Goal: Task Accomplishment & Management: Complete application form

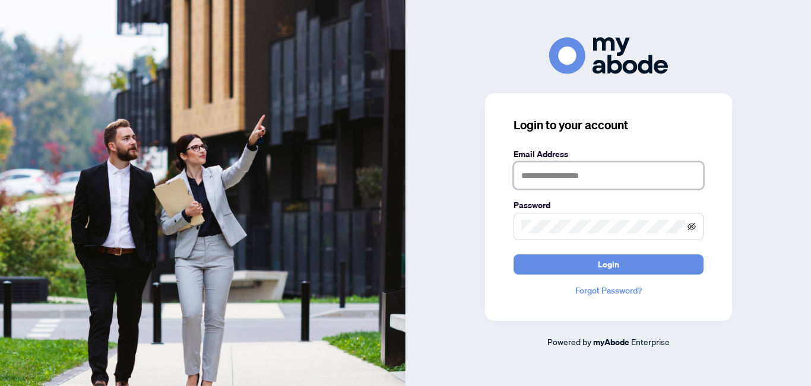
type input "**********"
click at [693, 226] on icon "eye-invisible" at bounding box center [691, 226] width 8 height 7
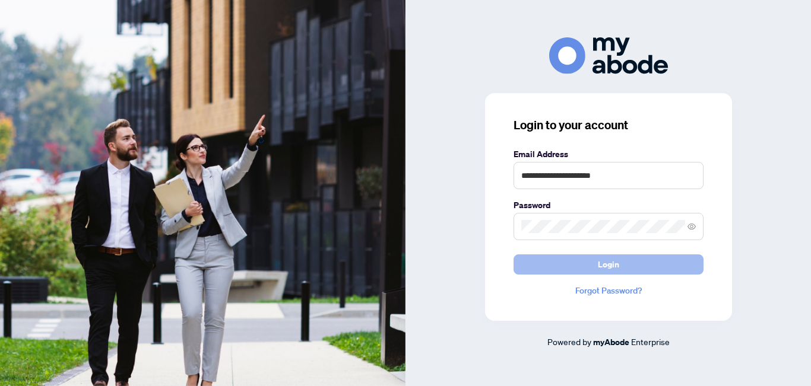
click at [656, 265] on button "Login" at bounding box center [608, 265] width 190 height 20
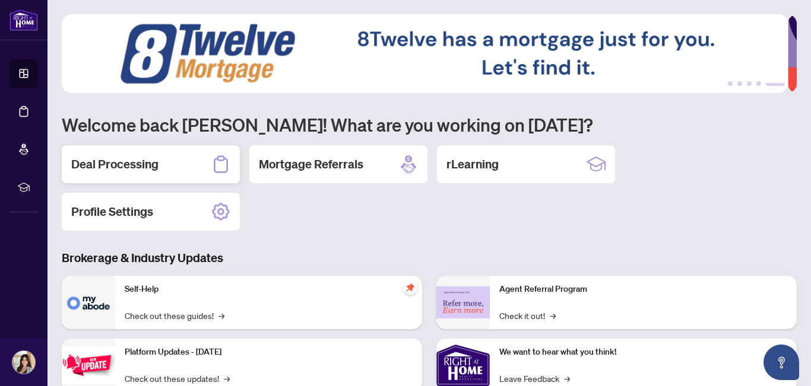
click at [160, 170] on div "Deal Processing" at bounding box center [151, 164] width 178 height 38
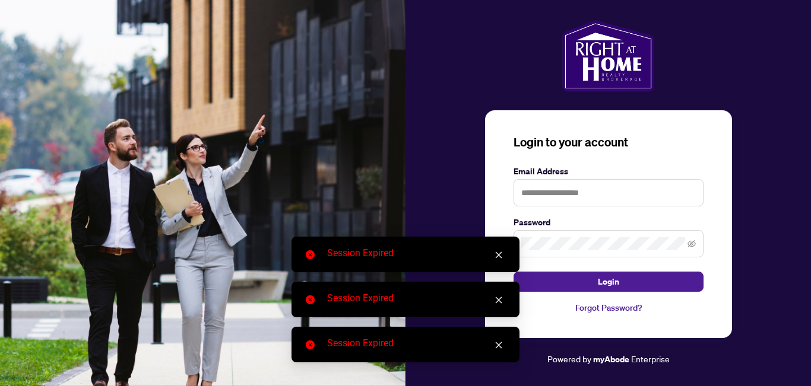
click at [496, 253] on icon "close" at bounding box center [499, 255] width 7 height 7
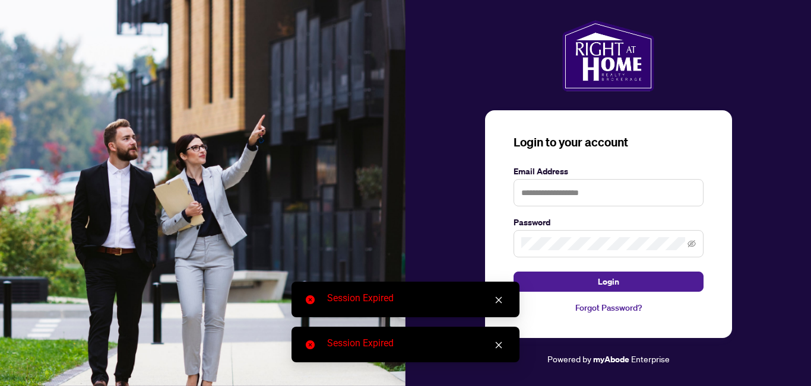
click at [502, 302] on icon "close" at bounding box center [498, 300] width 8 height 8
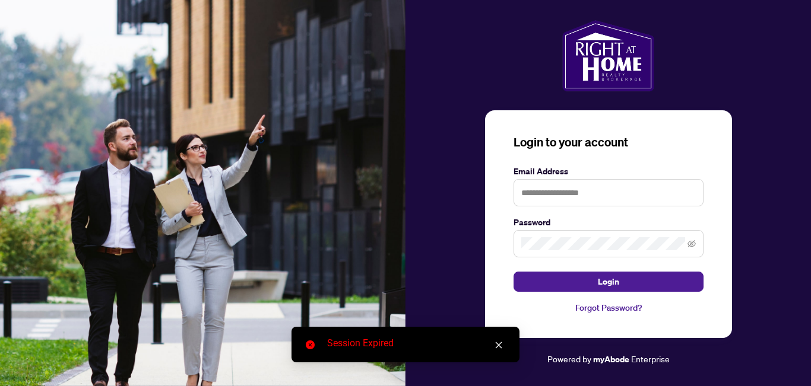
click at [500, 352] on div "Session Expired" at bounding box center [405, 345] width 228 height 36
click at [603, 189] on input "text" at bounding box center [608, 192] width 190 height 27
type input "**********"
click at [695, 245] on icon "eye-invisible" at bounding box center [691, 244] width 8 height 8
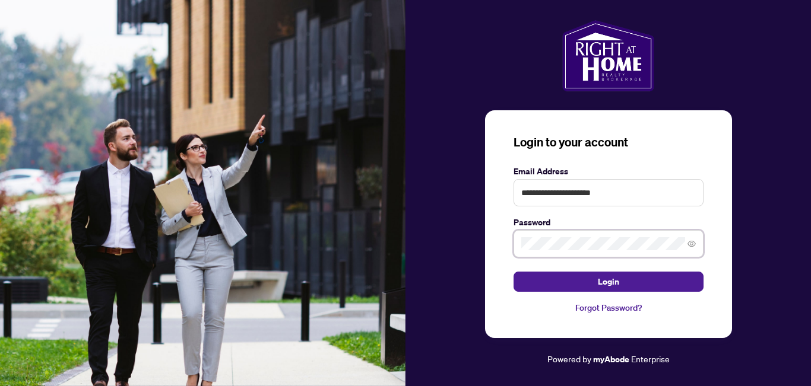
click at [443, 242] on div "**********" at bounding box center [607, 193] width 405 height 346
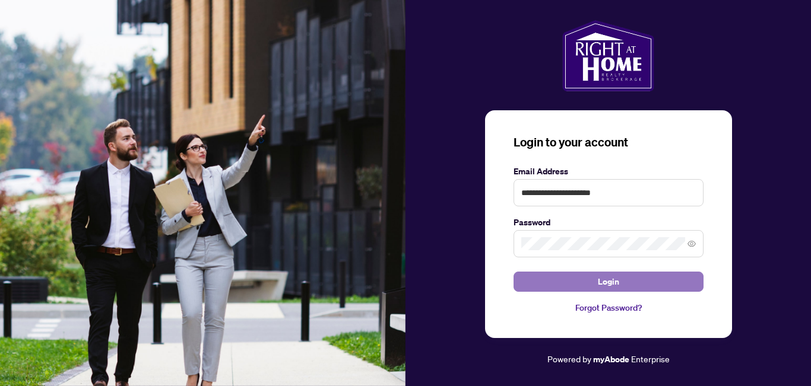
click at [585, 278] on button "Login" at bounding box center [608, 282] width 190 height 20
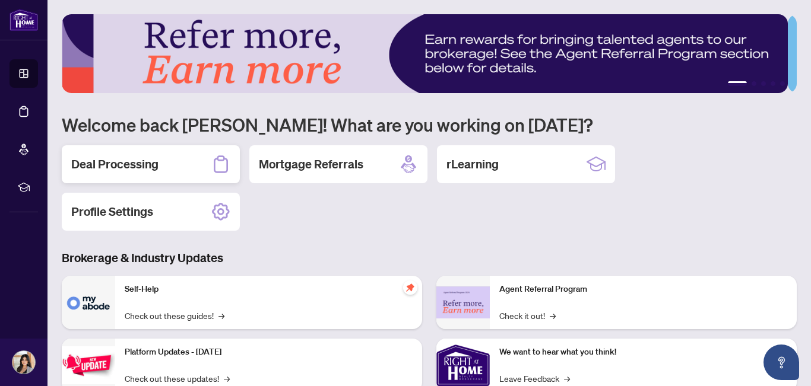
click at [194, 172] on div "Deal Processing" at bounding box center [151, 164] width 178 height 38
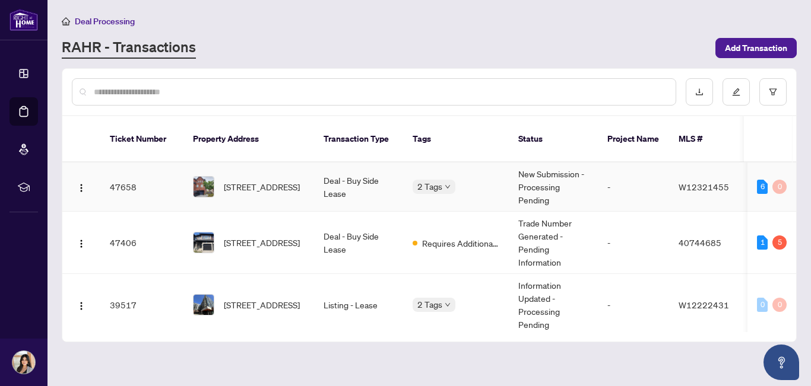
click at [636, 179] on td "-" at bounding box center [633, 187] width 71 height 49
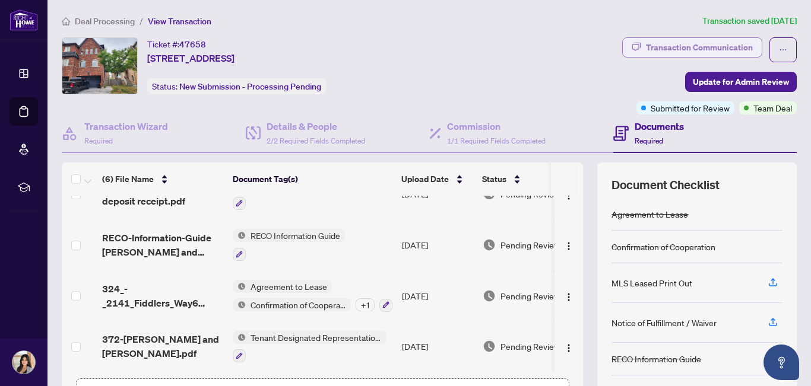
click at [701, 47] on div "Transaction Communication" at bounding box center [699, 47] width 107 height 19
type textarea "**********"
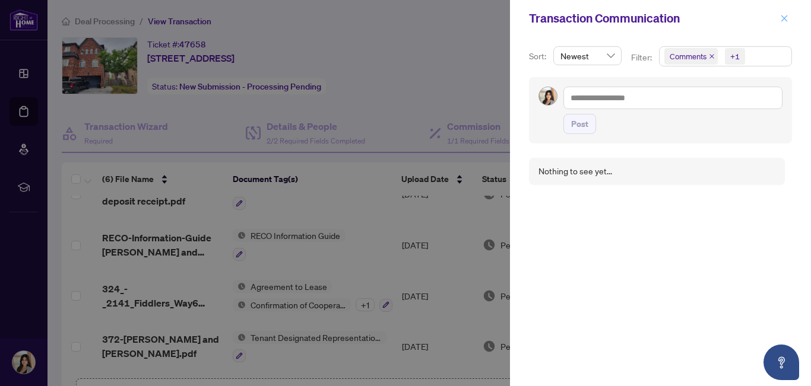
click at [786, 21] on icon "close" at bounding box center [784, 18] width 7 height 7
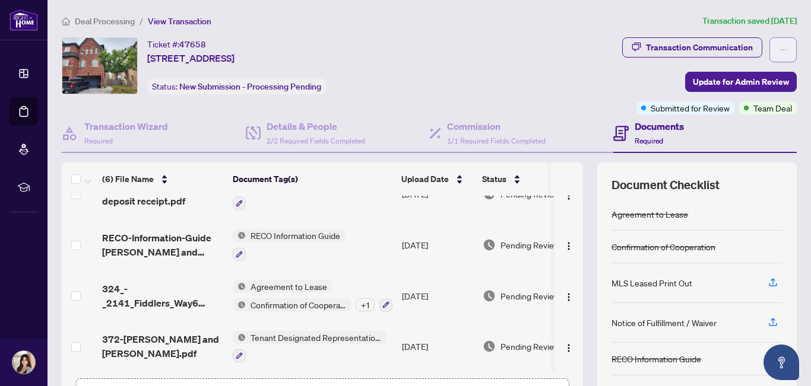
click at [779, 49] on icon "ellipsis" at bounding box center [783, 50] width 8 height 8
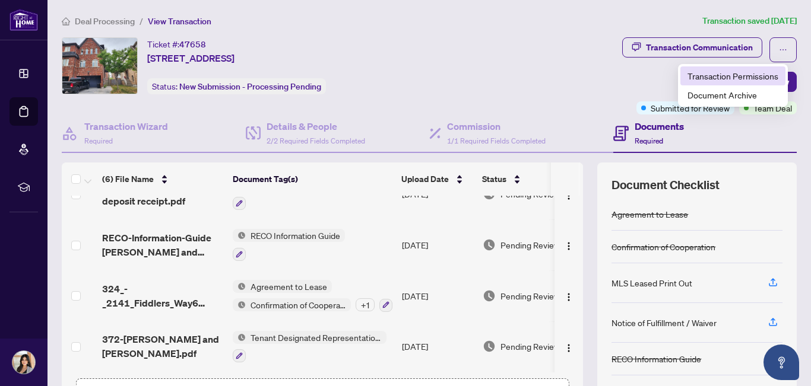
click at [759, 74] on span "Transaction Permissions" at bounding box center [732, 75] width 91 height 13
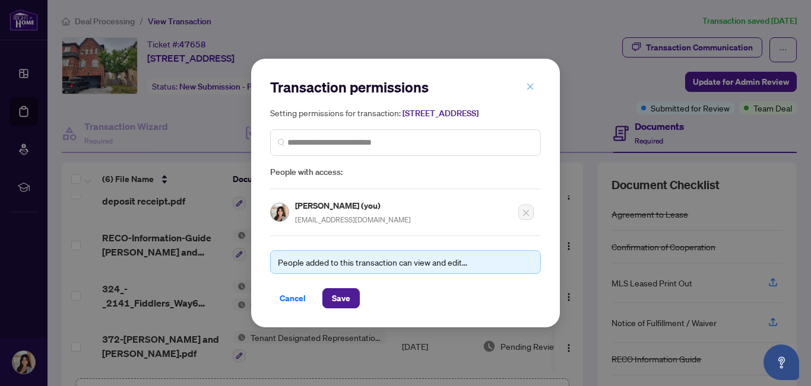
click at [525, 83] on button "button" at bounding box center [530, 87] width 24 height 20
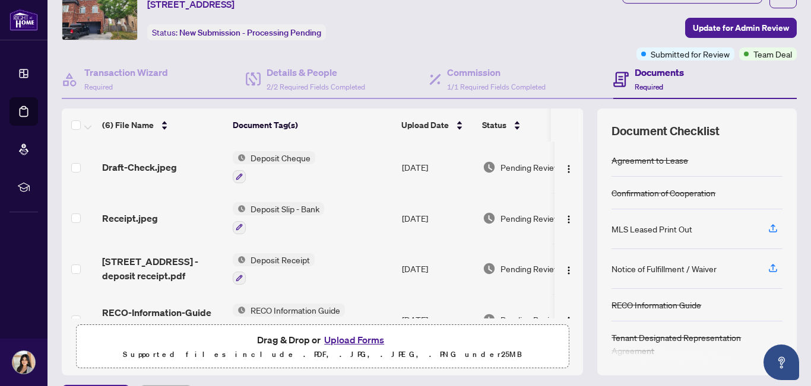
scroll to position [53, 0]
click at [648, 87] on span "Required" at bounding box center [649, 87] width 28 height 9
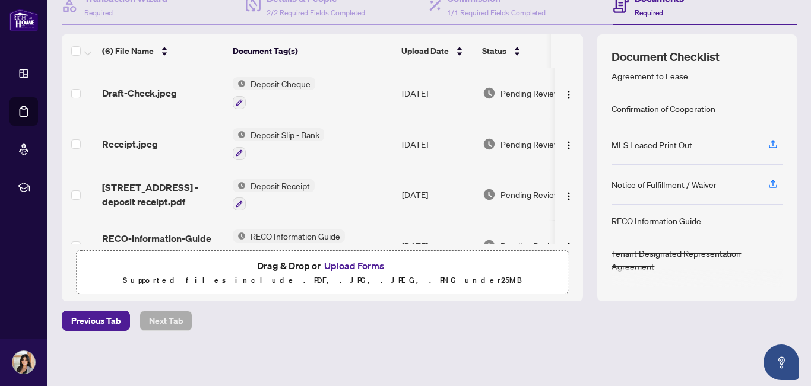
scroll to position [0, 0]
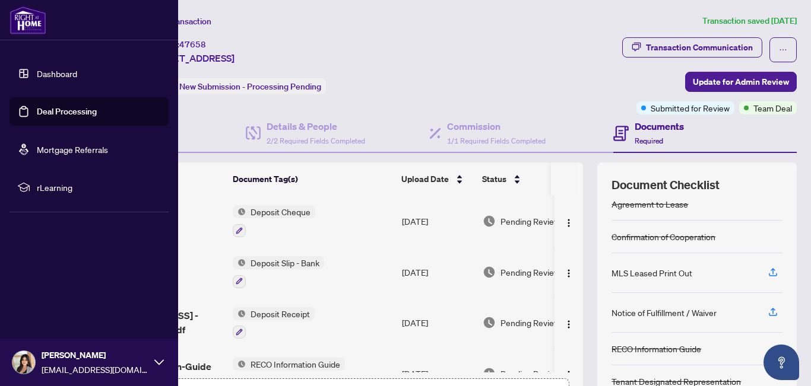
click at [59, 113] on link "Deal Processing" at bounding box center [67, 111] width 60 height 11
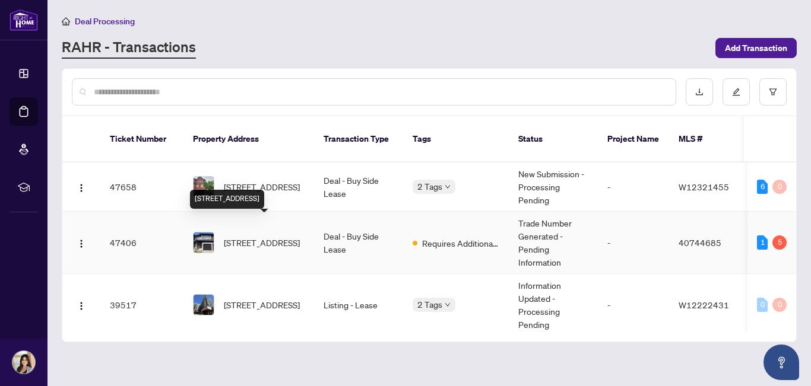
click at [256, 236] on span "[STREET_ADDRESS]" at bounding box center [262, 242] width 76 height 13
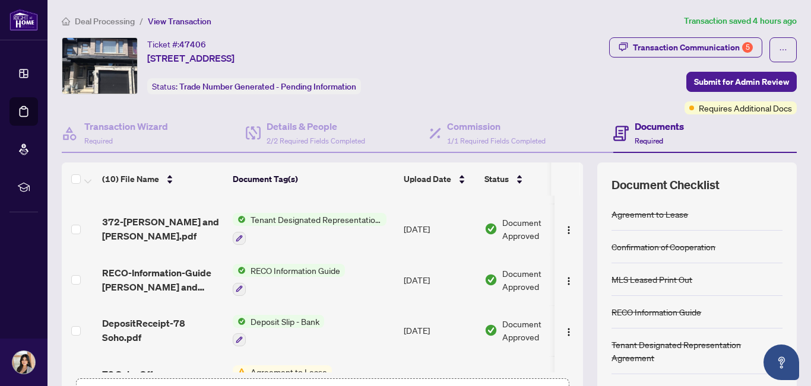
scroll to position [319, 0]
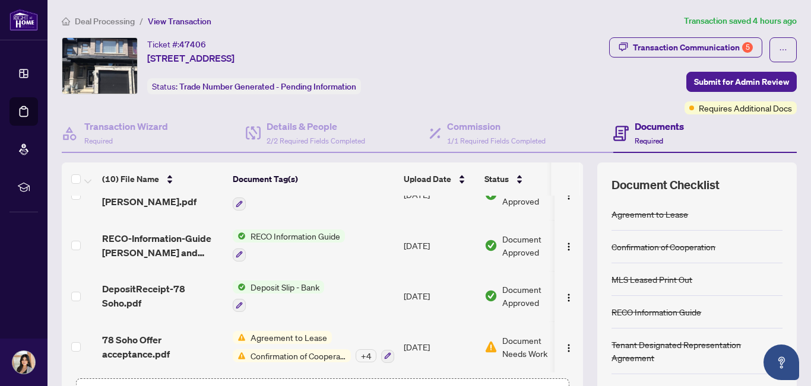
click at [290, 352] on span "Confirmation of Cooperation" at bounding box center [298, 356] width 105 height 13
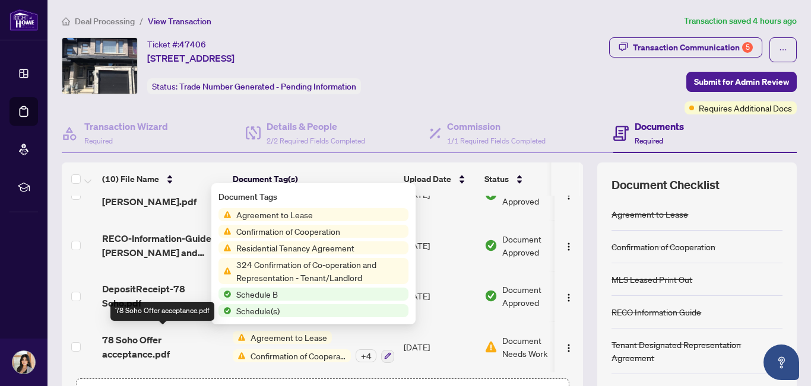
click at [145, 335] on span "78 Soho Offer acceptance.pdf" at bounding box center [162, 347] width 121 height 28
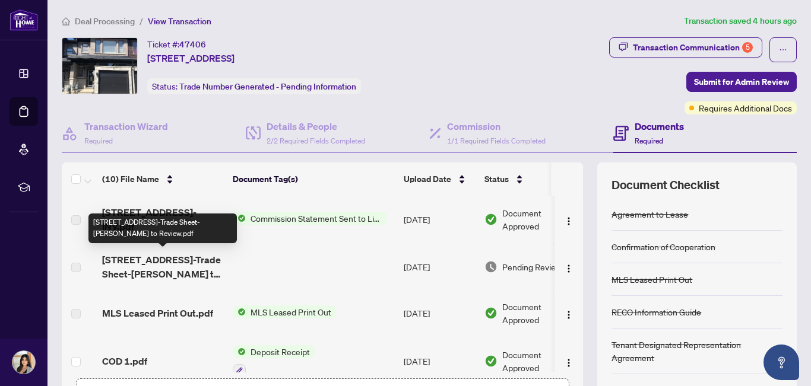
click at [137, 268] on span "[STREET_ADDRESS]-Trade Sheet-[PERSON_NAME] to Review.pdf" at bounding box center [162, 267] width 121 height 28
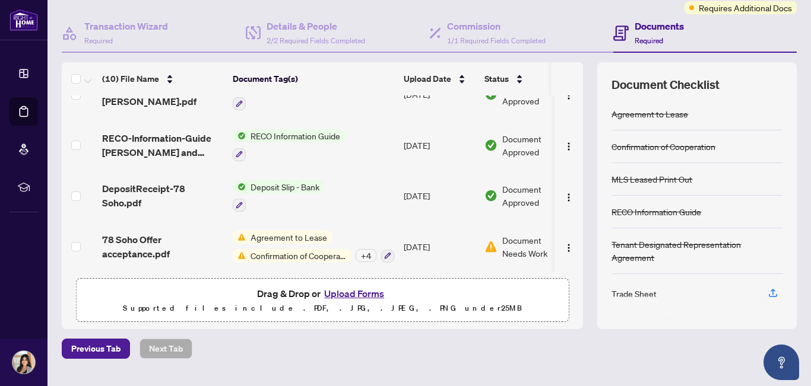
scroll to position [101, 0]
click at [505, 253] on span "Document Needs Work" at bounding box center [533, 246] width 62 height 26
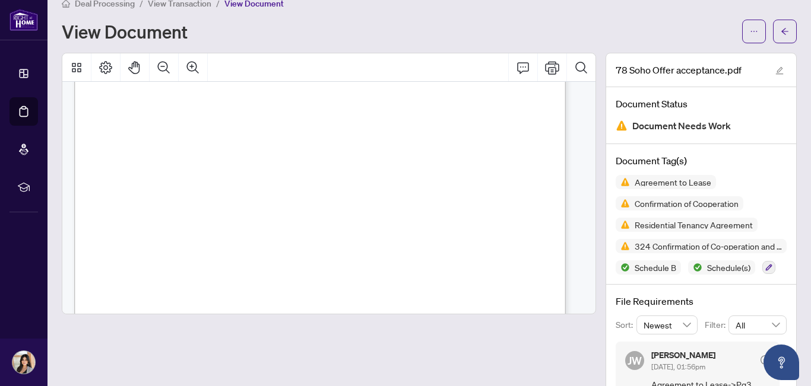
scroll to position [908, 0]
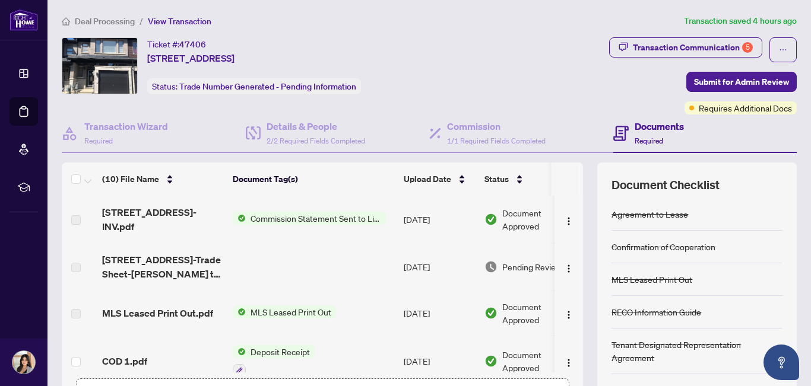
click at [522, 269] on span "Pending Review" at bounding box center [531, 267] width 59 height 13
click at [498, 262] on div "Pending Review" at bounding box center [529, 267] width 91 height 13
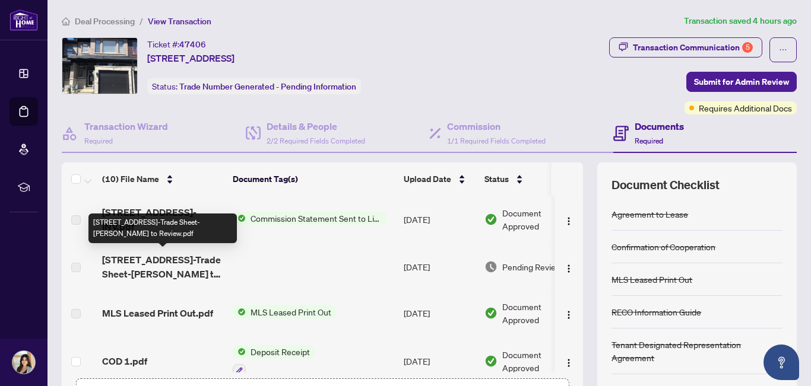
click at [176, 258] on span "[STREET_ADDRESS]-Trade Sheet-[PERSON_NAME] to Review.pdf" at bounding box center [162, 267] width 121 height 28
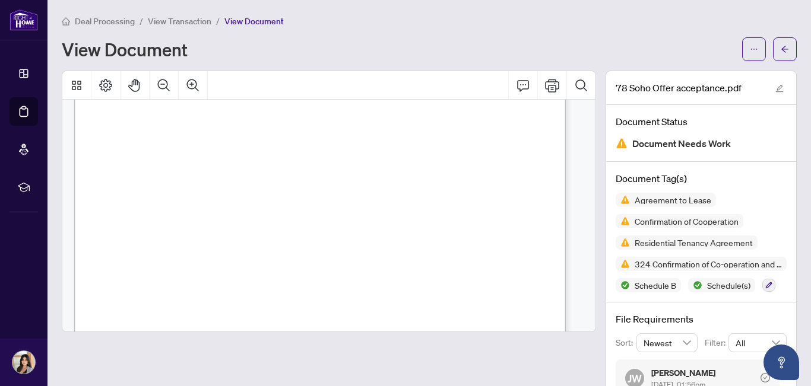
scroll to position [6046, 0]
click at [545, 88] on icon "Print" at bounding box center [552, 85] width 14 height 13
click at [750, 47] on icon "ellipsis" at bounding box center [754, 49] width 8 height 8
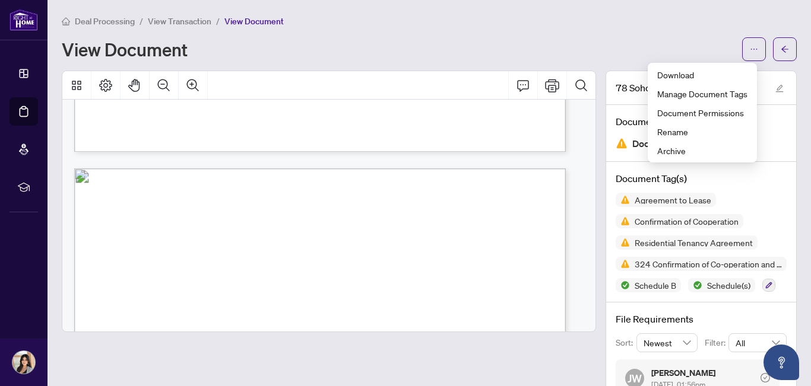
scroll to position [3851, 0]
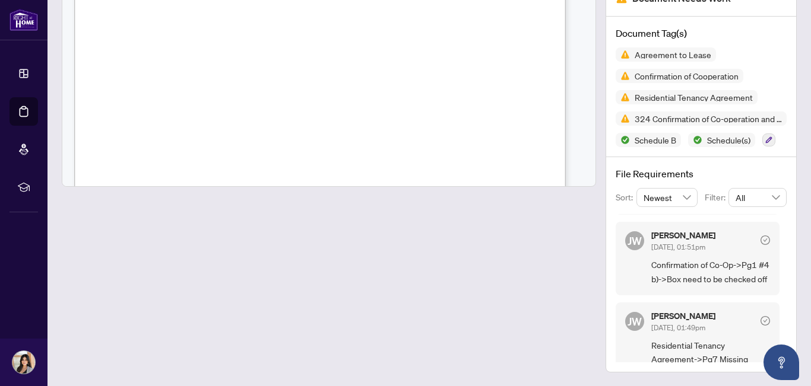
scroll to position [142, 0]
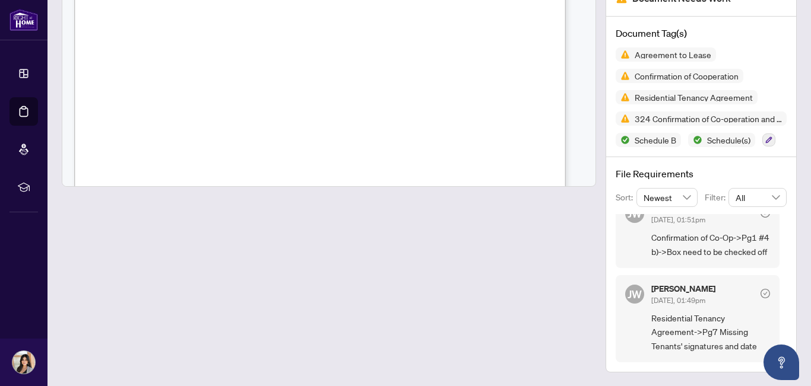
click at [497, 306] on div at bounding box center [329, 149] width 534 height 448
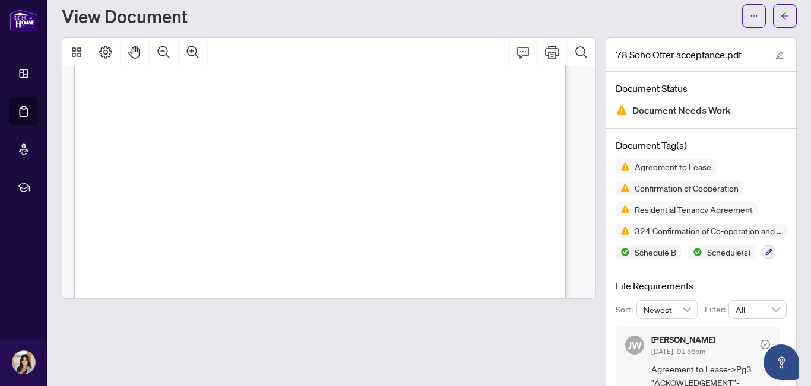
scroll to position [0, 0]
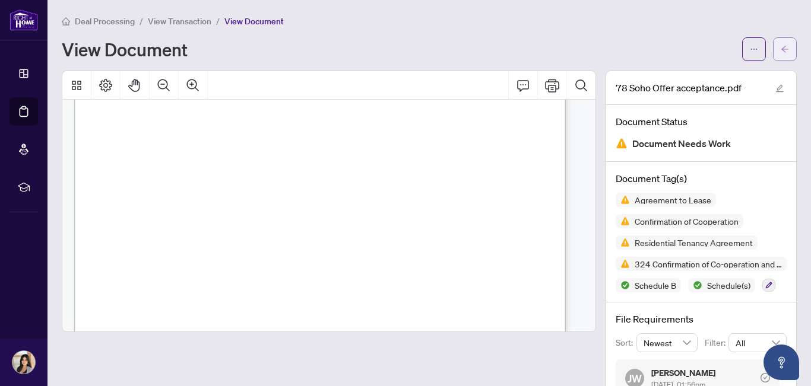
click at [781, 53] on span "button" at bounding box center [785, 49] width 8 height 19
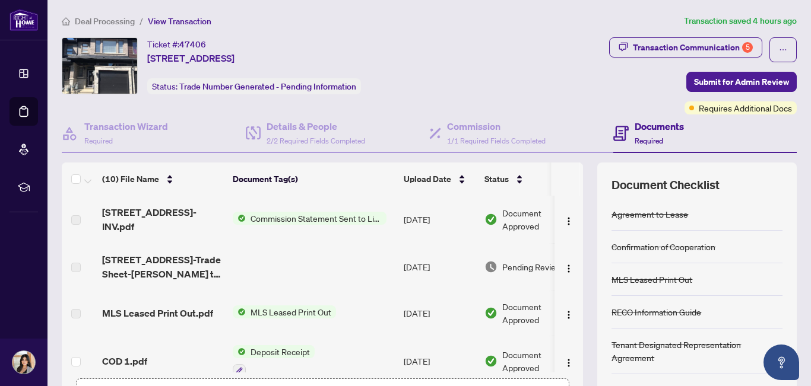
scroll to position [64, 0]
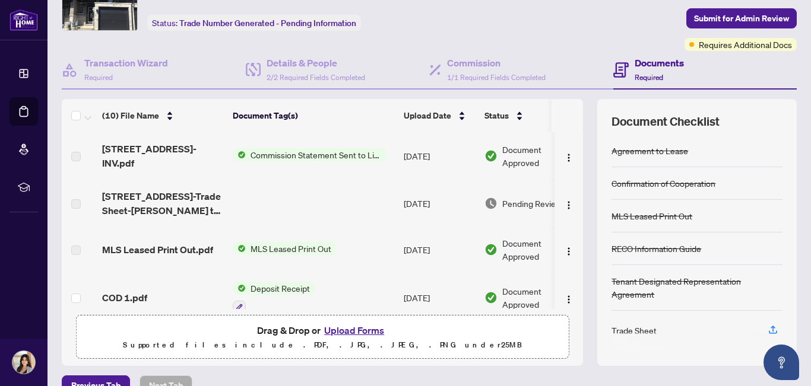
click at [361, 328] on button "Upload Forms" at bounding box center [354, 330] width 67 height 15
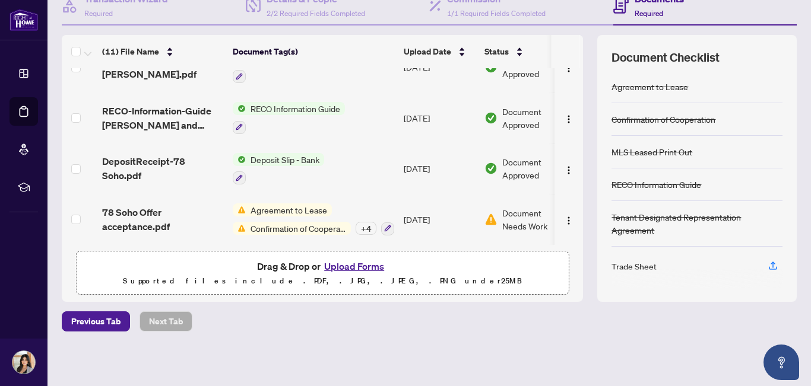
scroll to position [128, 0]
click at [364, 223] on div "+ 4" at bounding box center [366, 227] width 21 height 13
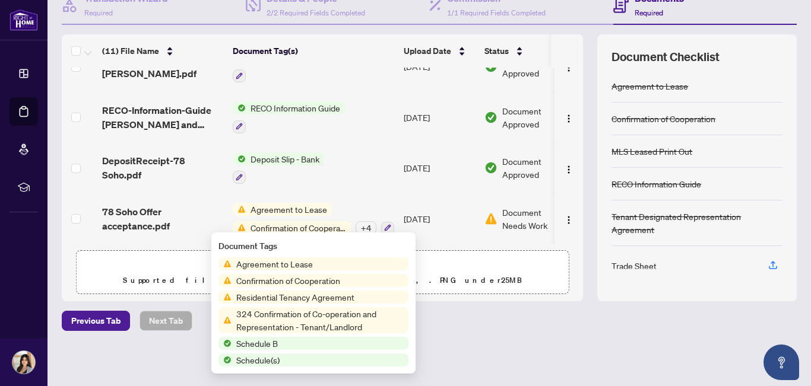
click at [368, 172] on td "Deposit Slip - Bank" at bounding box center [313, 168] width 171 height 51
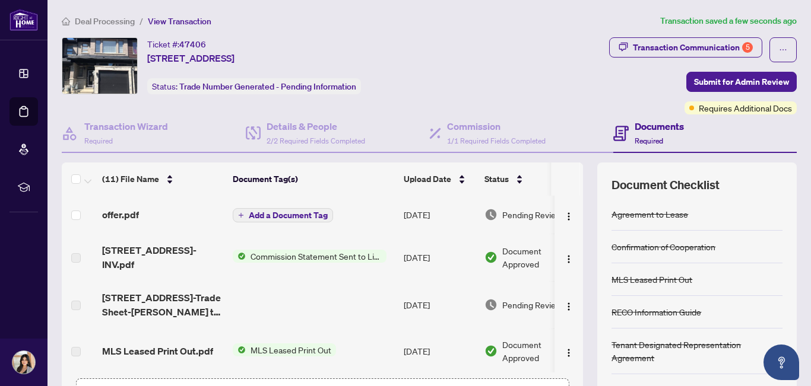
click at [268, 217] on span "Add a Document Tag" at bounding box center [288, 215] width 79 height 8
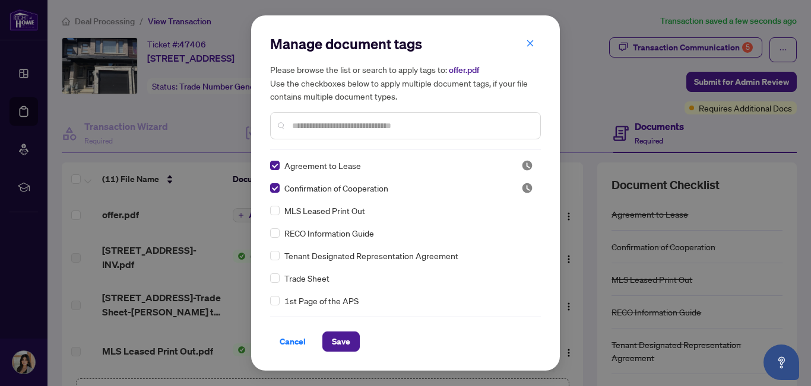
click at [347, 124] on input "text" at bounding box center [411, 125] width 239 height 13
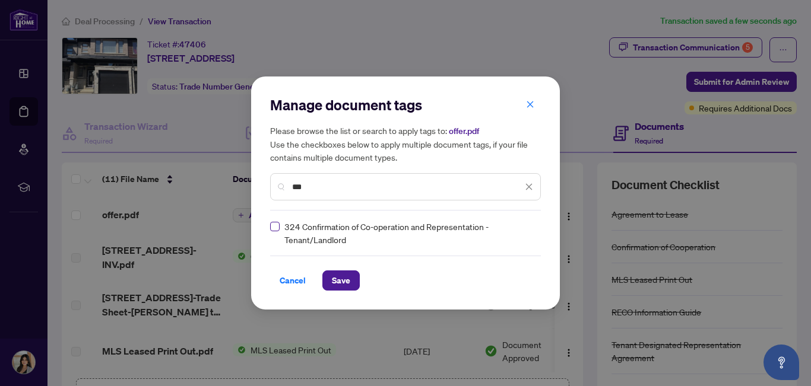
type input "***"
click at [335, 282] on span "Save" at bounding box center [341, 280] width 18 height 19
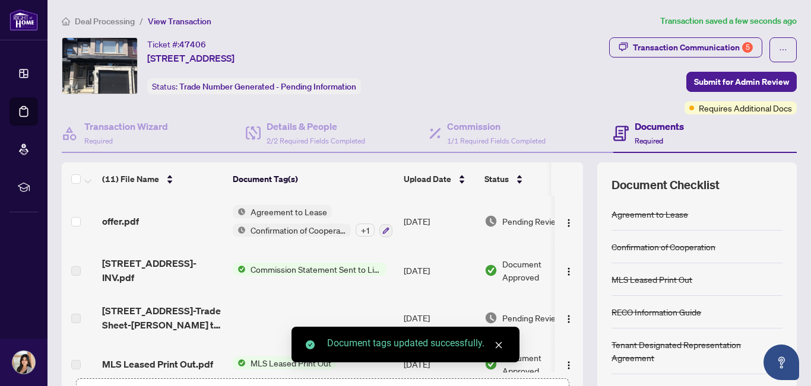
click at [362, 233] on div "+ 1" at bounding box center [365, 230] width 19 height 13
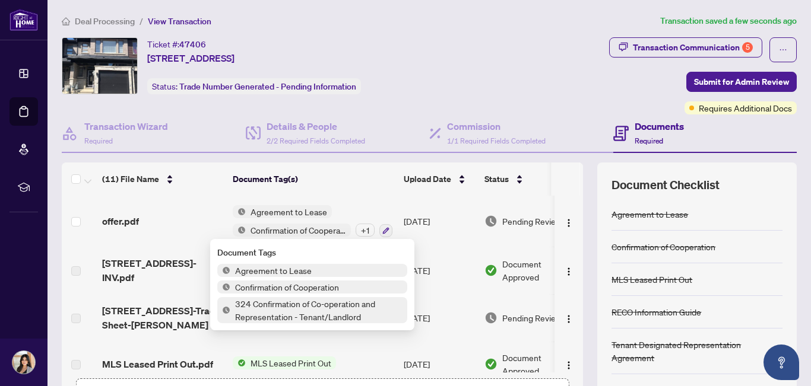
click at [259, 317] on span "324 Confirmation of Co-operation and Representation - Tenant/Landlord" at bounding box center [318, 310] width 177 height 26
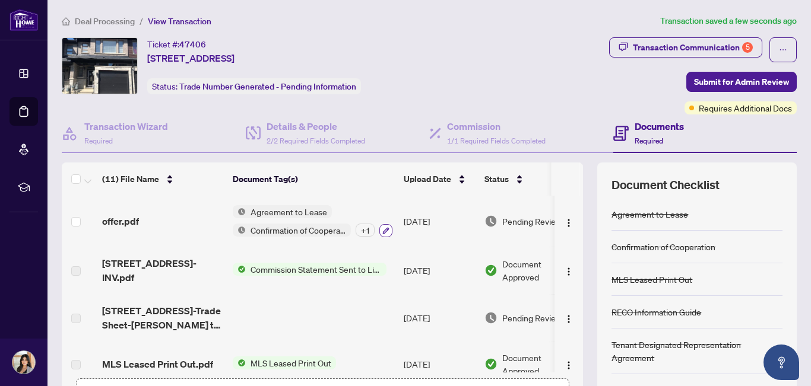
click at [385, 233] on icon "button" at bounding box center [385, 230] width 7 height 7
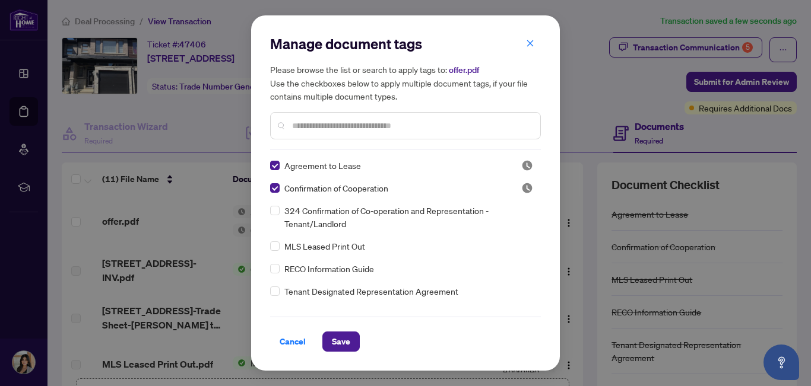
click at [338, 126] on input "text" at bounding box center [411, 125] width 239 height 13
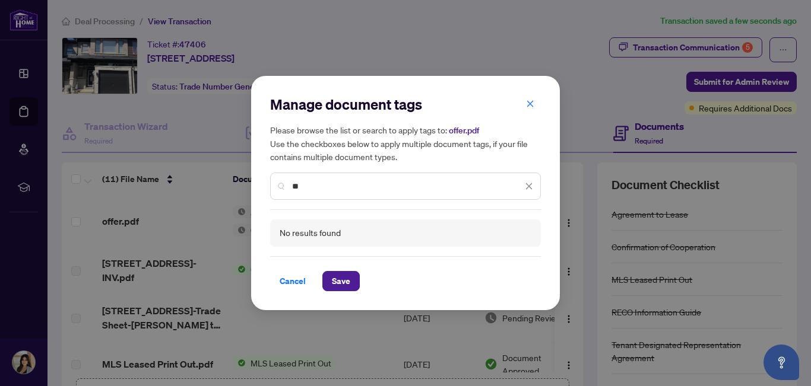
type input "*"
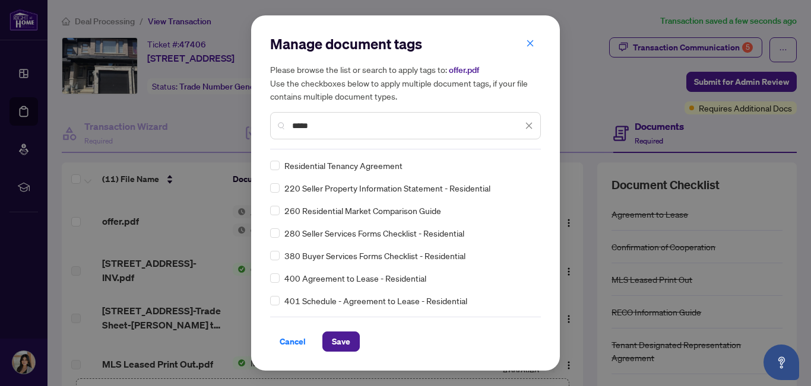
type input "*****"
click at [338, 341] on span "Save" at bounding box center [341, 341] width 18 height 19
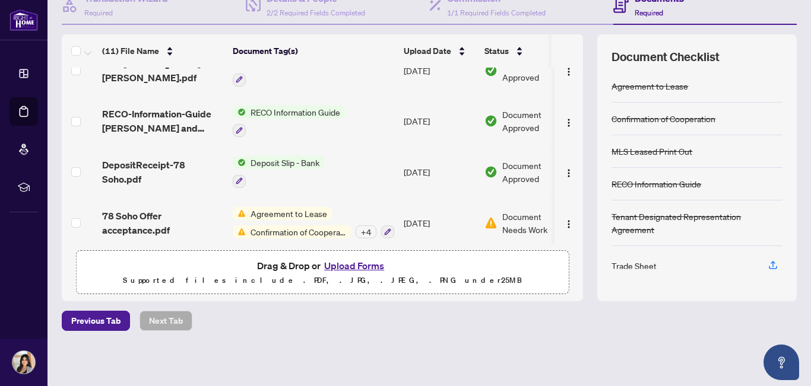
scroll to position [370, 0]
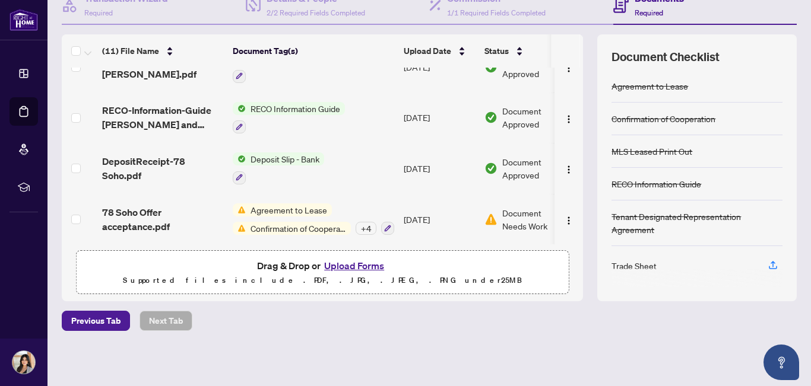
click at [368, 228] on div "+ 4" at bounding box center [366, 228] width 21 height 13
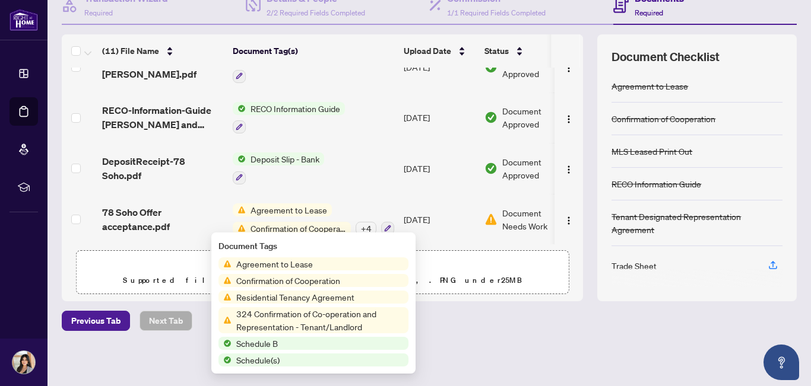
click at [455, 354] on div "Deal Processing / View Transaction Transaction saved a few seconds ago Ticket #…" at bounding box center [429, 129] width 744 height 487
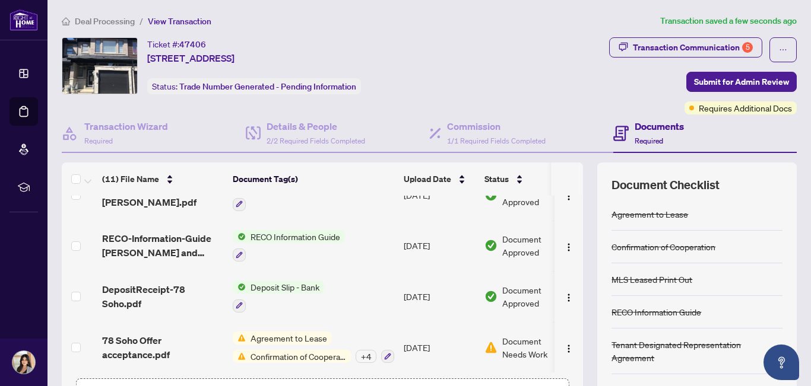
scroll to position [50, 0]
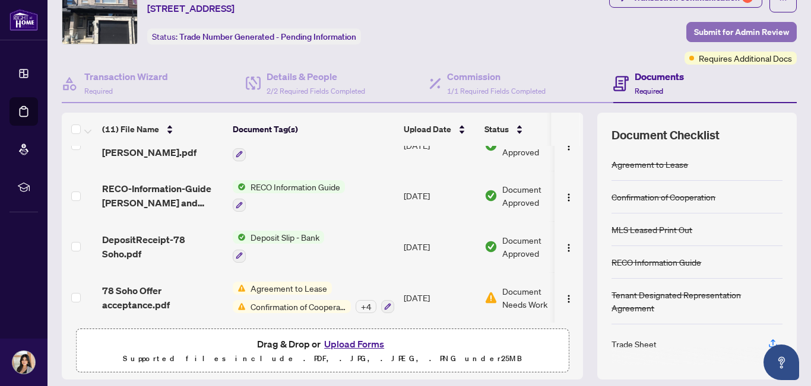
click at [728, 31] on span "Submit for Admin Review" at bounding box center [741, 32] width 95 height 19
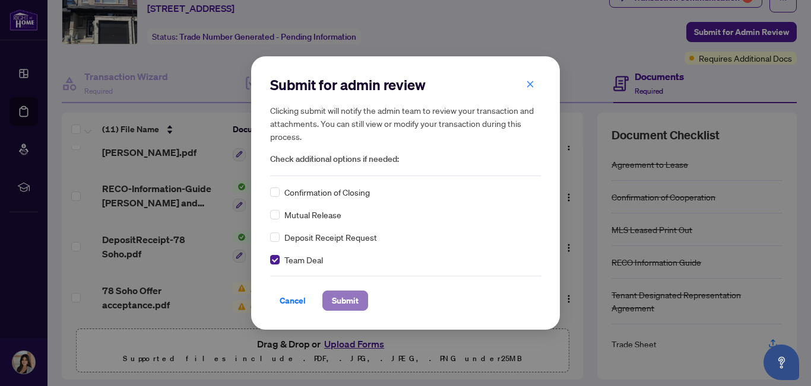
click at [352, 297] on span "Submit" at bounding box center [345, 300] width 27 height 19
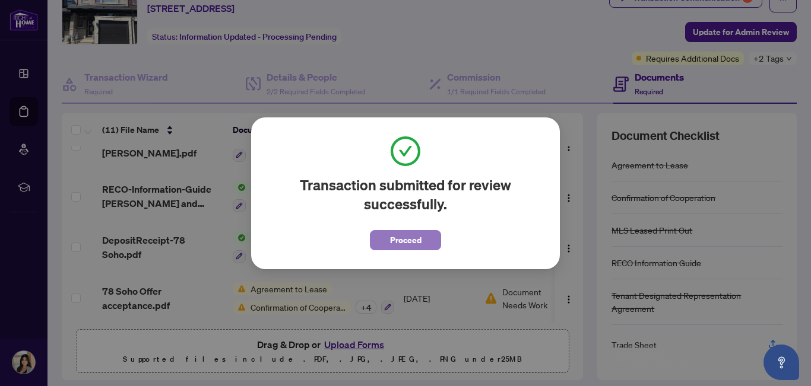
click at [413, 243] on span "Proceed" at bounding box center [405, 240] width 31 height 19
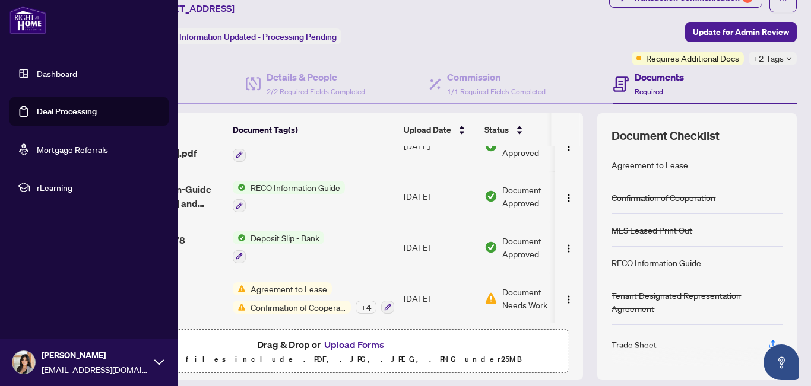
click at [43, 24] on img at bounding box center [27, 20] width 37 height 28
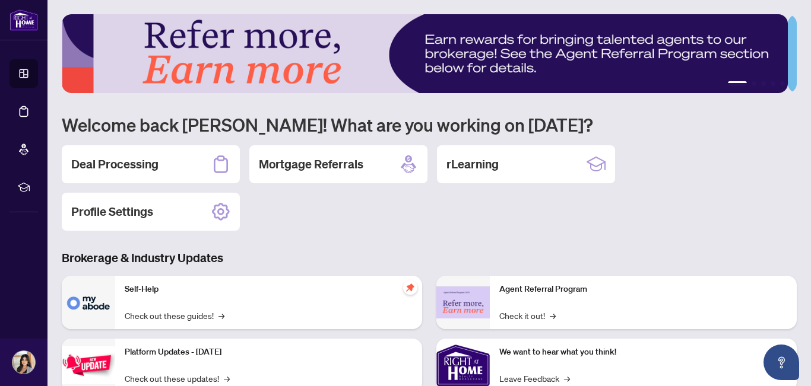
click at [735, 240] on div "1 2 3 4 5 Welcome back [PERSON_NAME]! What are you working on [DATE]? Deal Proc…" at bounding box center [429, 275] width 735 height 522
